Goal: Navigation & Orientation: Understand site structure

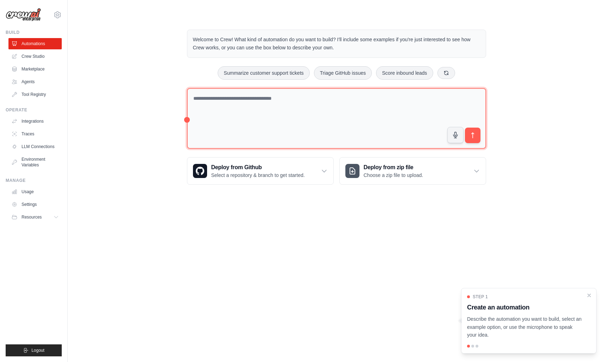
click at [291, 105] on textarea at bounding box center [336, 118] width 299 height 61
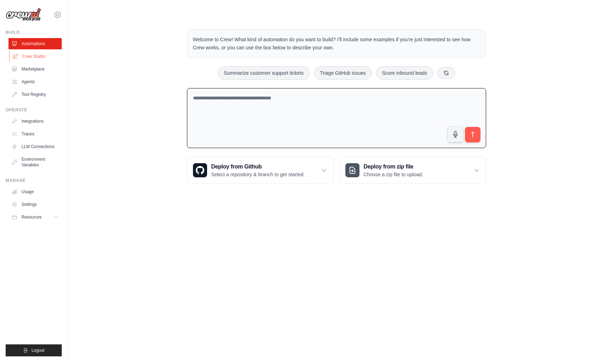
click at [37, 57] on link "Crew Studio" at bounding box center [35, 56] width 53 height 11
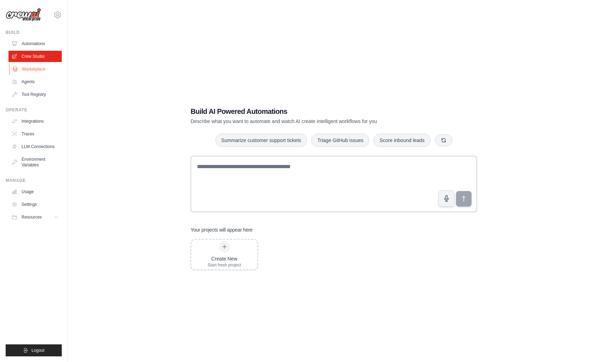
click at [35, 69] on link "Marketplace" at bounding box center [35, 68] width 53 height 11
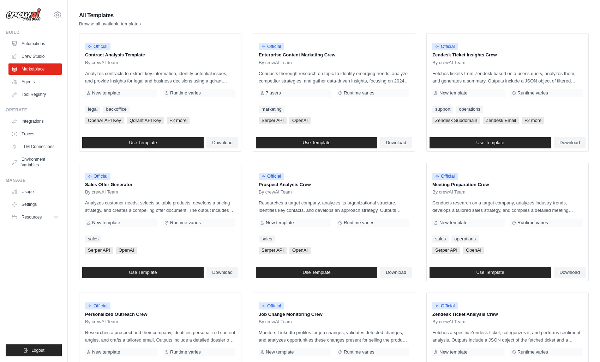
scroll to position [71, 0]
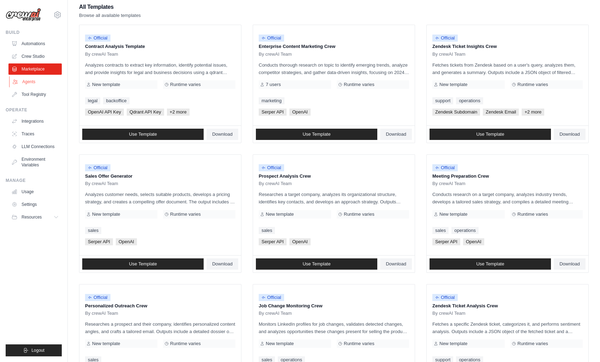
click at [28, 81] on link "Agents" at bounding box center [35, 81] width 53 height 11
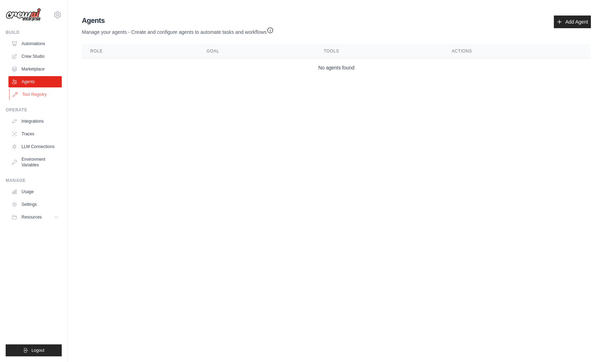
click at [35, 97] on link "Tool Registry" at bounding box center [35, 94] width 53 height 11
